Goal: Navigation & Orientation: Find specific page/section

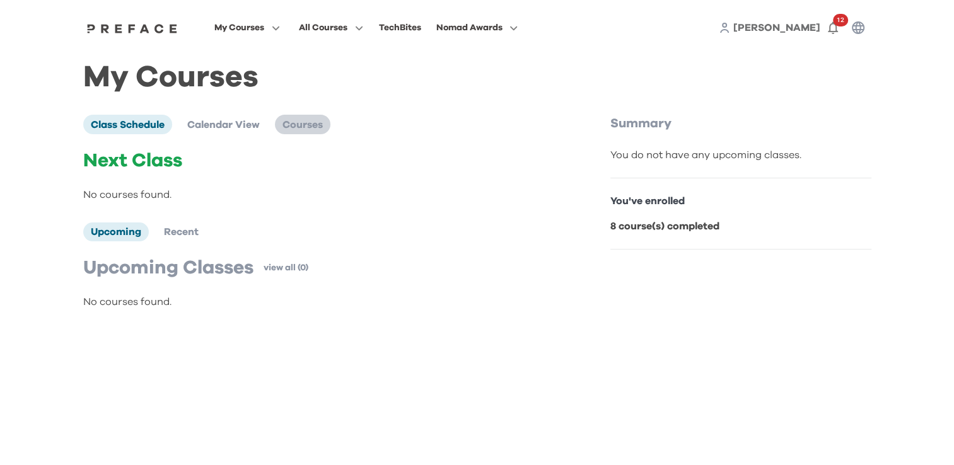
click at [295, 127] on span "Courses" at bounding box center [302, 125] width 40 height 10
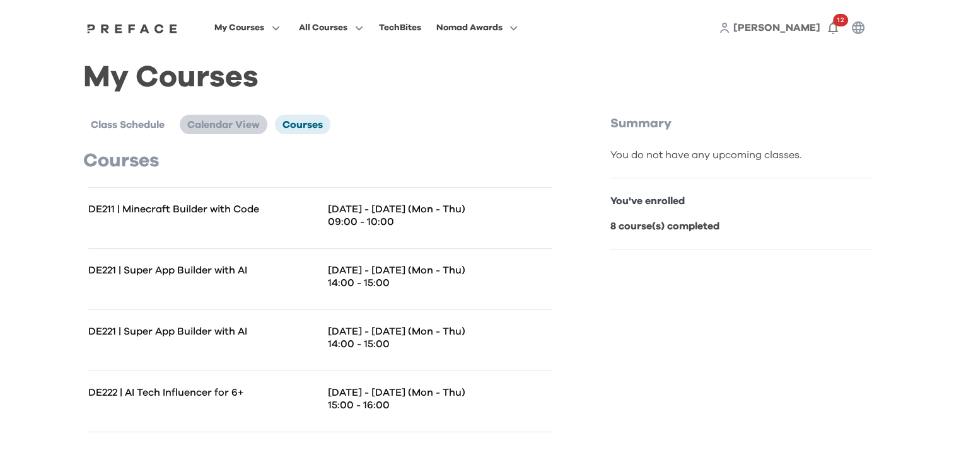
click at [210, 122] on span "Calendar View" at bounding box center [223, 125] width 73 height 10
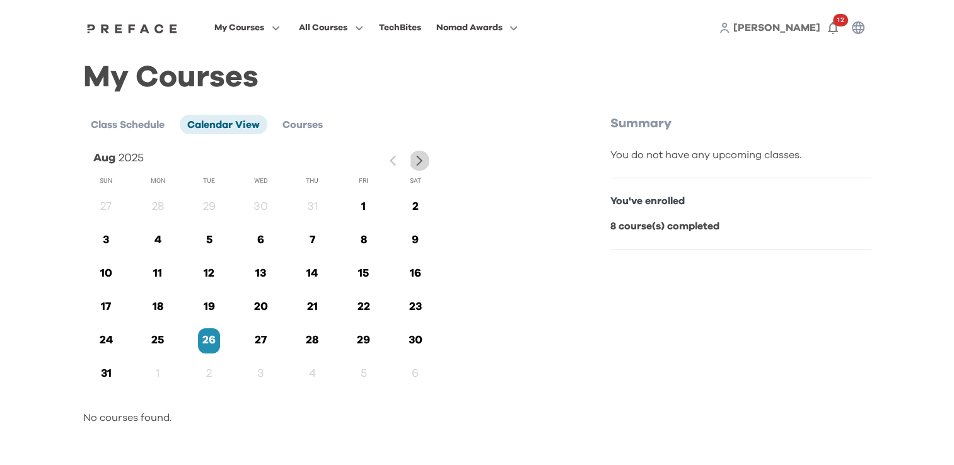
click at [416, 160] on icon "button" at bounding box center [419, 160] width 13 height 13
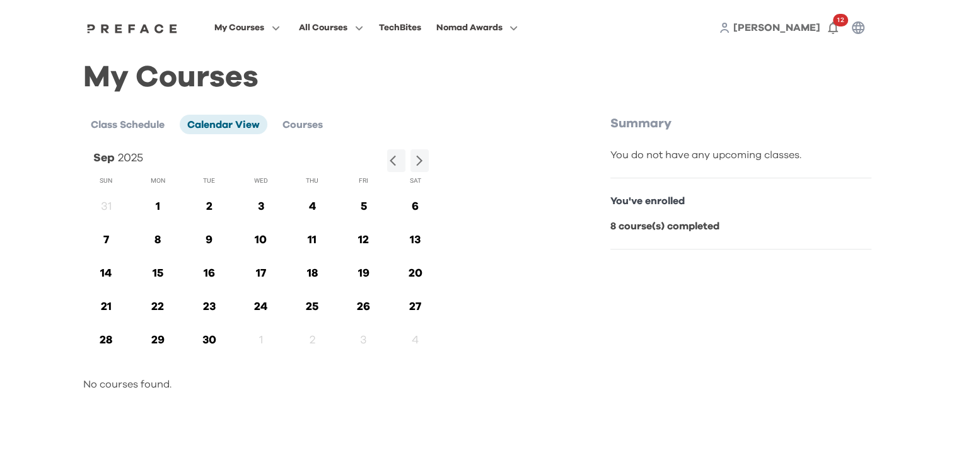
click at [149, 208] on p "1" at bounding box center [158, 207] width 22 height 17
click at [156, 211] on p "1" at bounding box center [158, 207] width 22 height 17
click at [833, 35] on icon "button" at bounding box center [832, 27] width 15 height 15
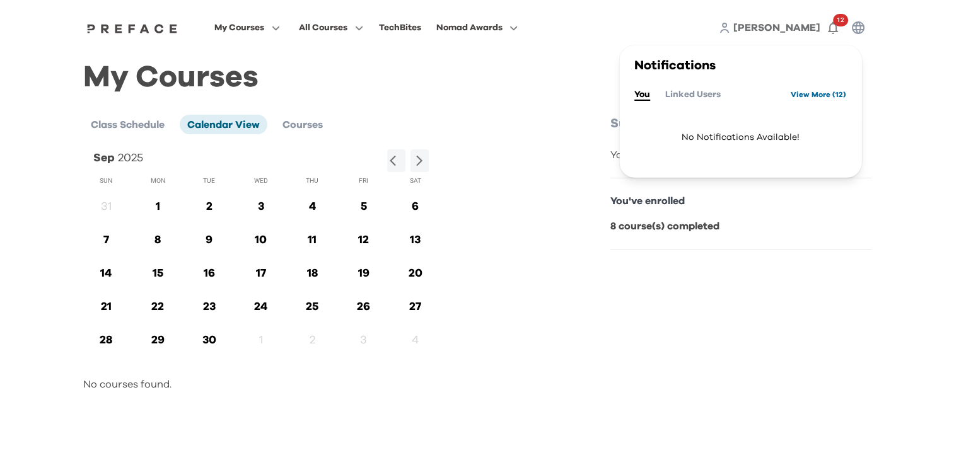
click at [793, 95] on link "View More ( 12 )" at bounding box center [818, 94] width 55 height 20
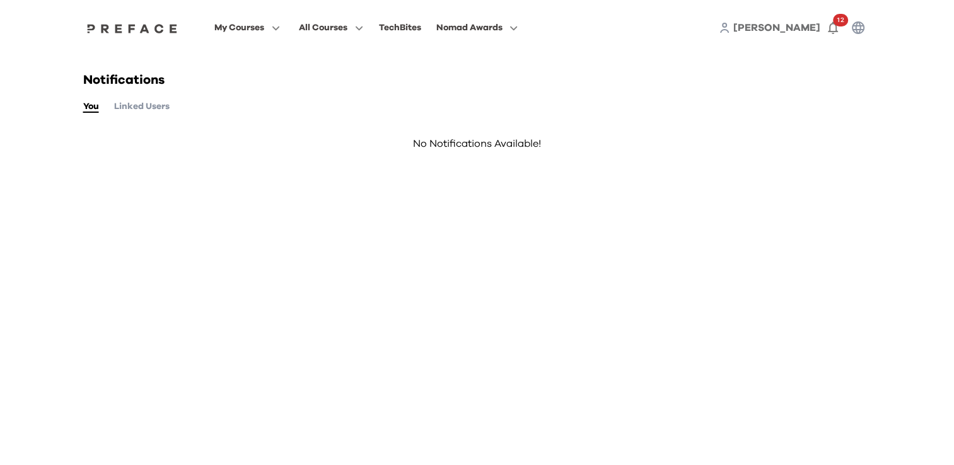
click at [122, 112] on button "Linked Users" at bounding box center [141, 107] width 55 height 14
